Goal: Transaction & Acquisition: Purchase product/service

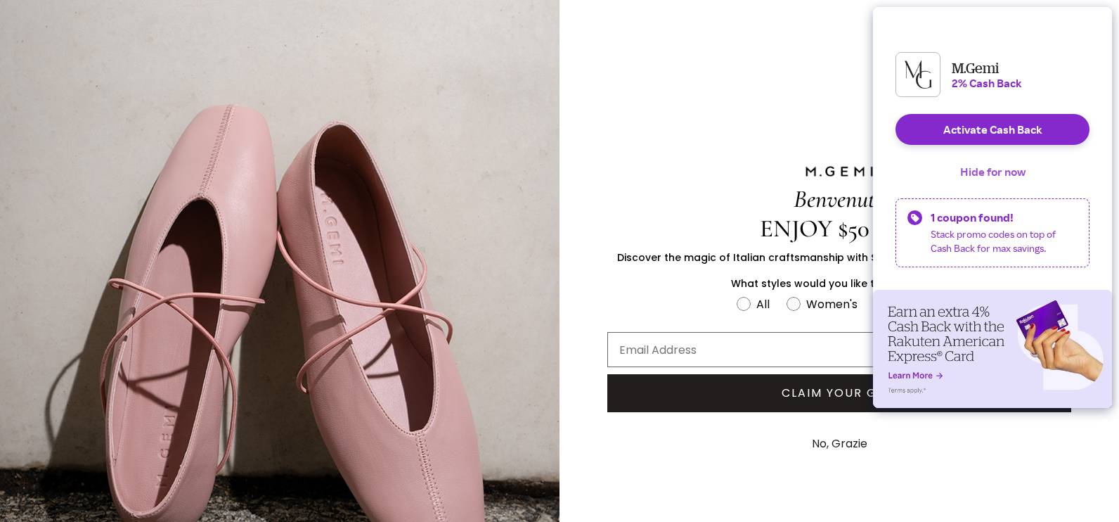
click at [976, 183] on button "Hide for now" at bounding box center [993, 171] width 88 height 31
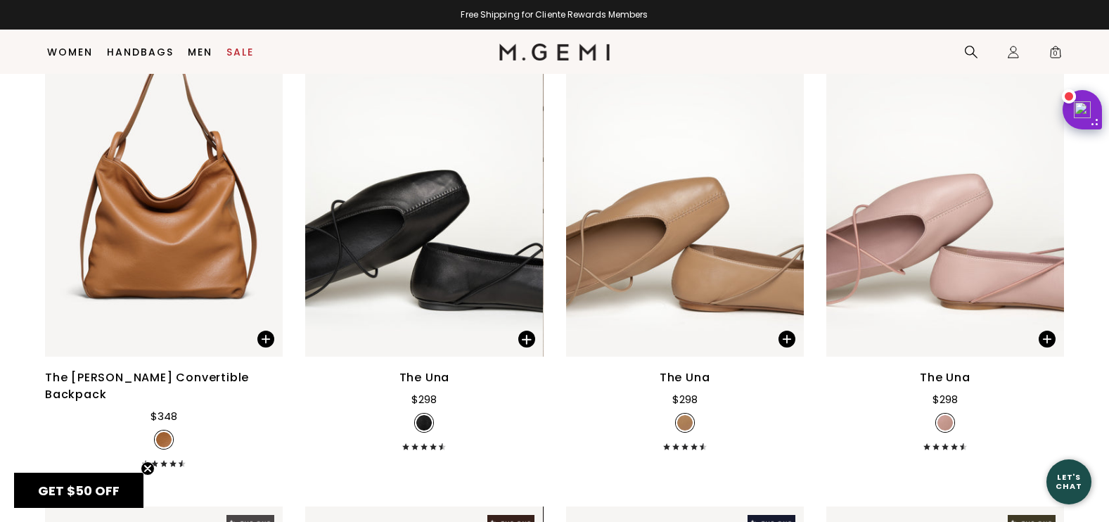
scroll to position [533, 0]
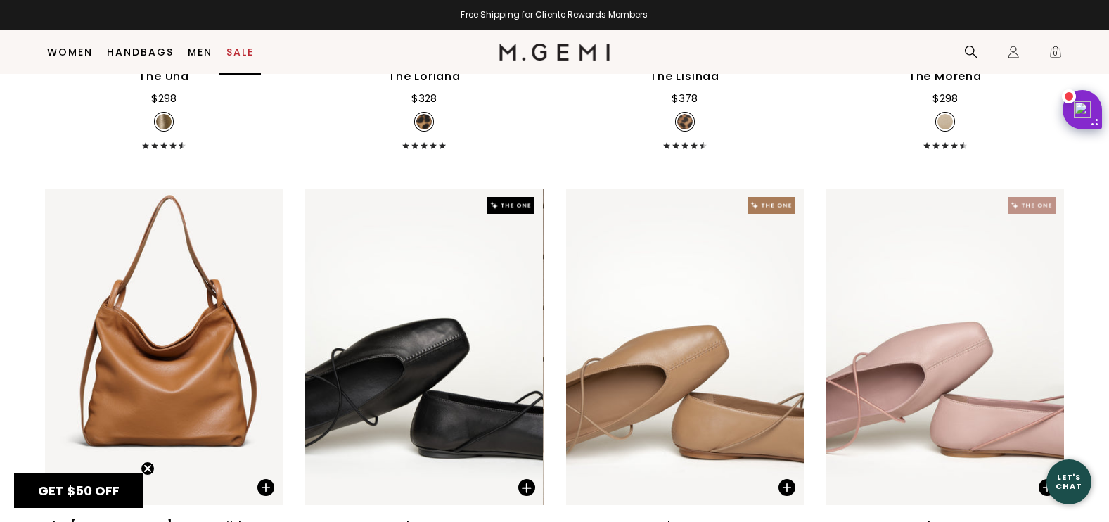
click at [245, 51] on link "Sale" at bounding box center [239, 51] width 27 height 11
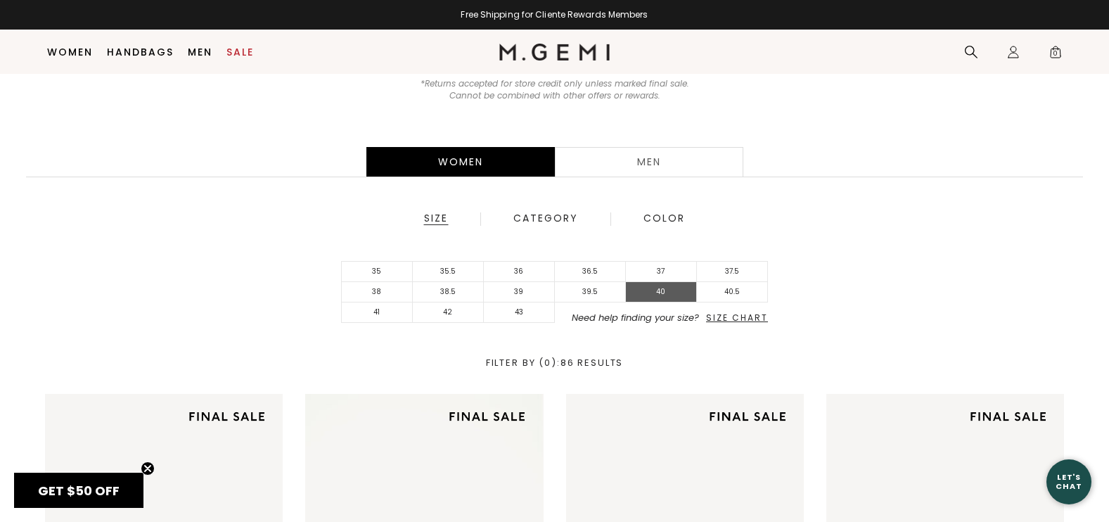
click at [660, 295] on li "40" at bounding box center [661, 292] width 71 height 20
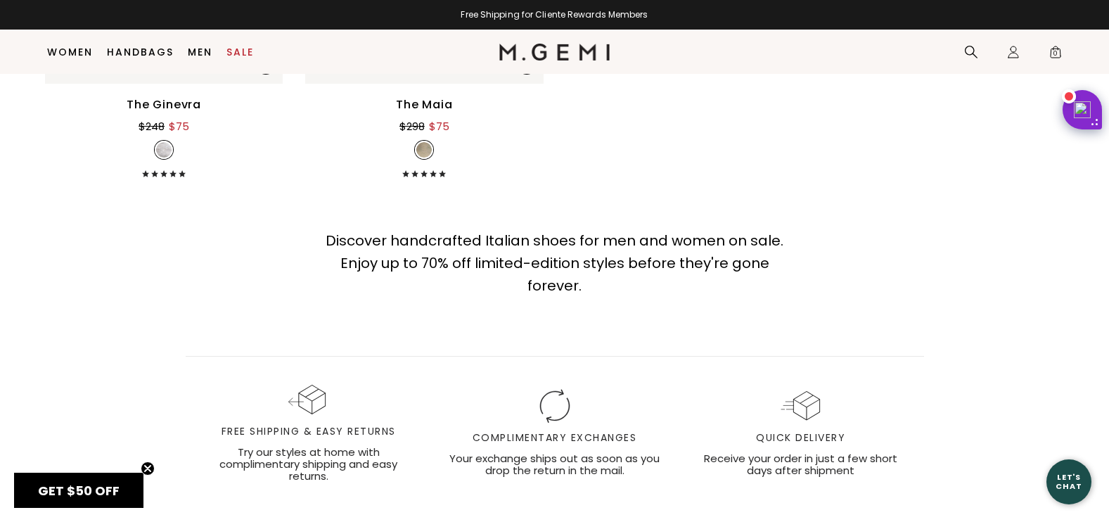
scroll to position [2643, 0]
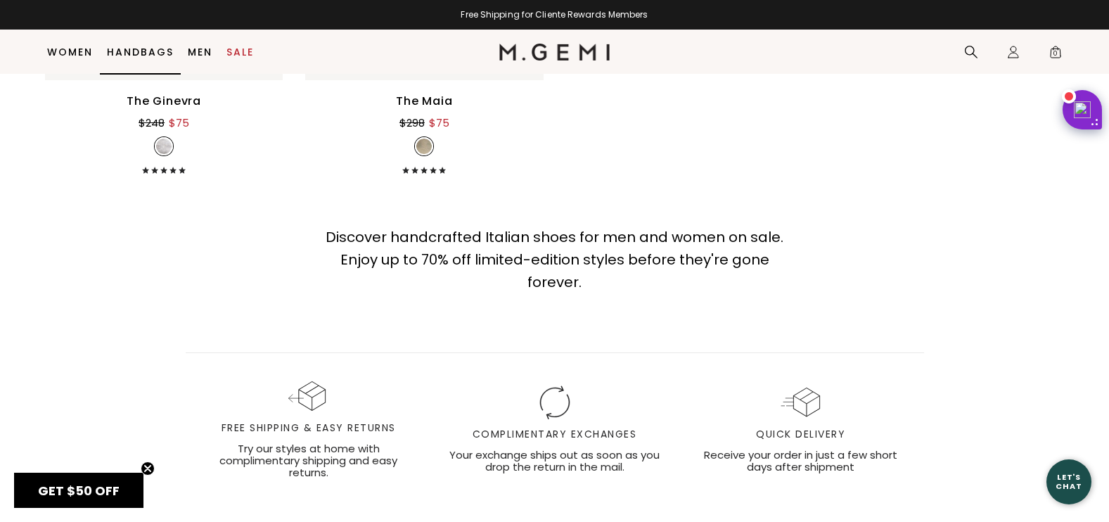
click at [143, 49] on link "Handbags" at bounding box center [140, 51] width 67 height 11
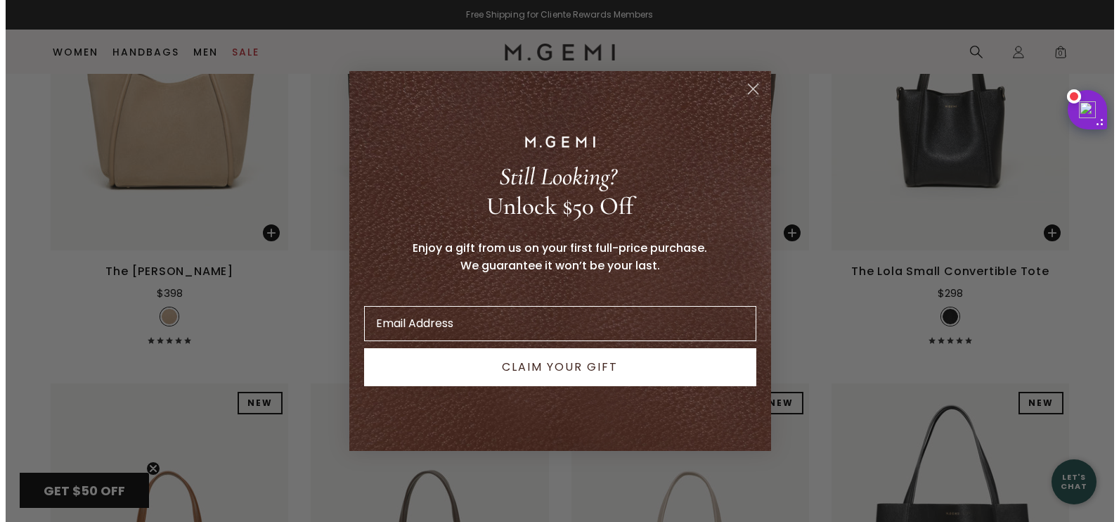
scroll to position [1244, 0]
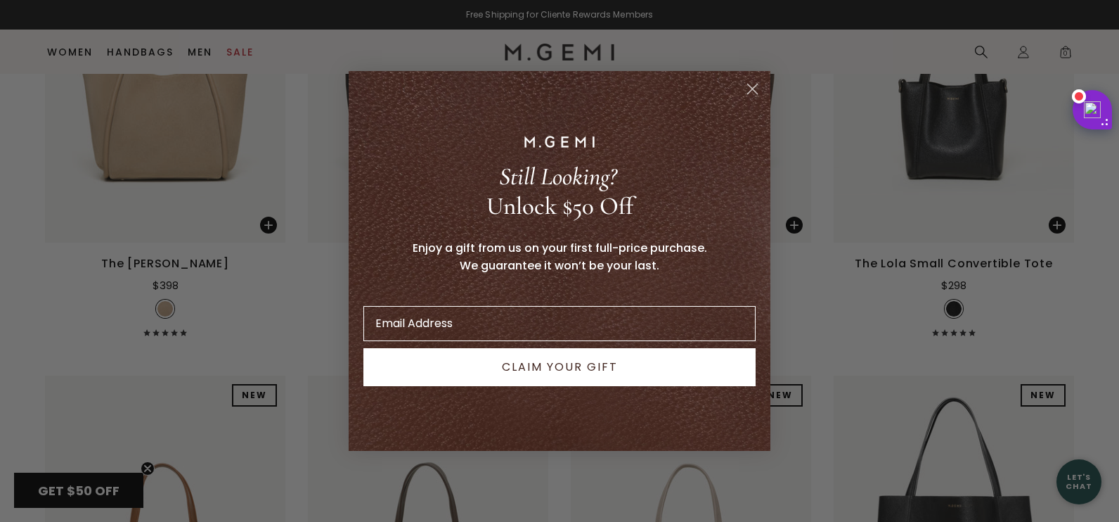
click at [757, 89] on circle "Close dialog" at bounding box center [752, 88] width 23 height 23
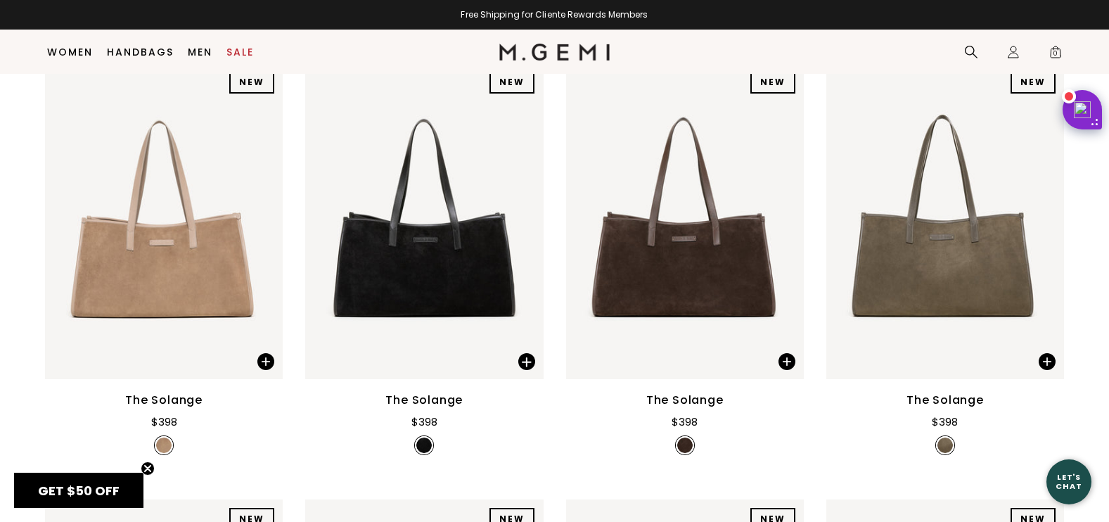
scroll to position [0, 0]
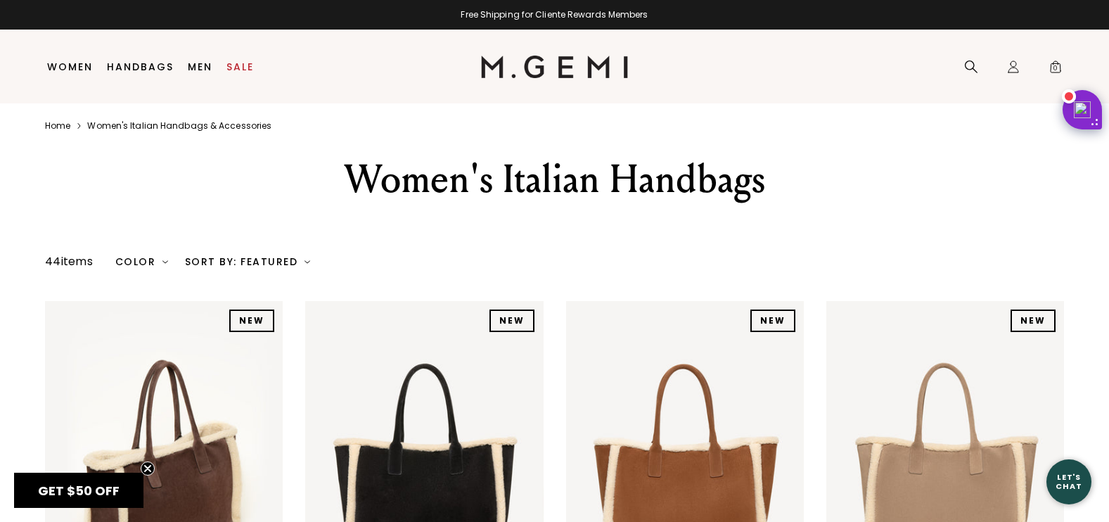
drag, startPoint x: 885, startPoint y: 410, endPoint x: 781, endPoint y: 37, distance: 387.4
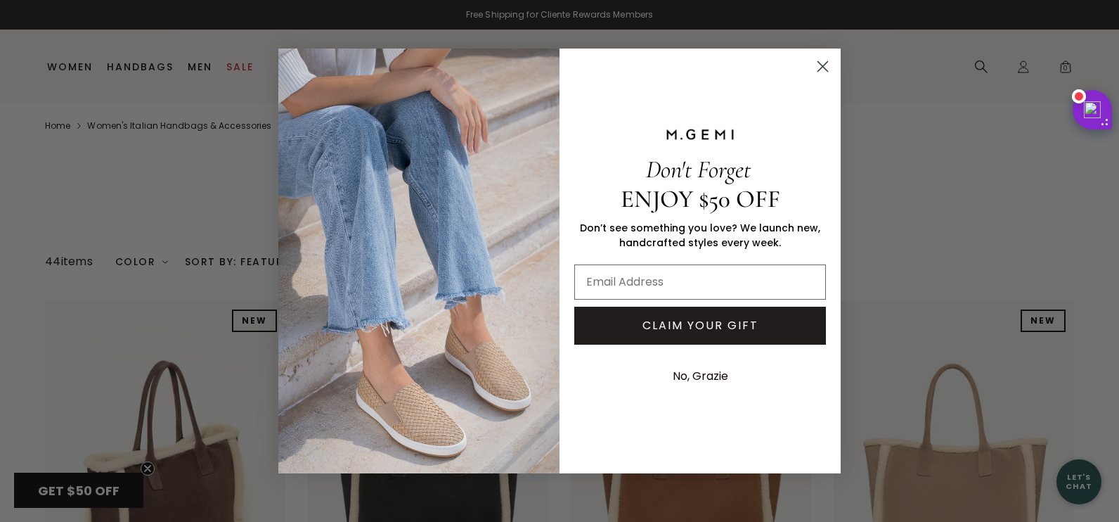
click at [821, 68] on circle "Close dialog" at bounding box center [822, 66] width 23 height 23
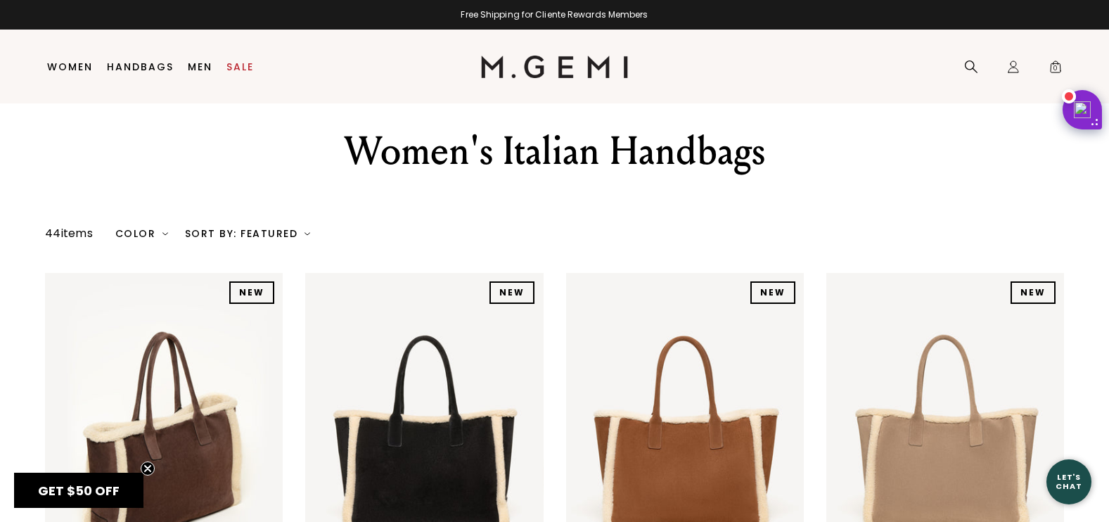
scroll to position [30, 0]
